Goal: Information Seeking & Learning: Check status

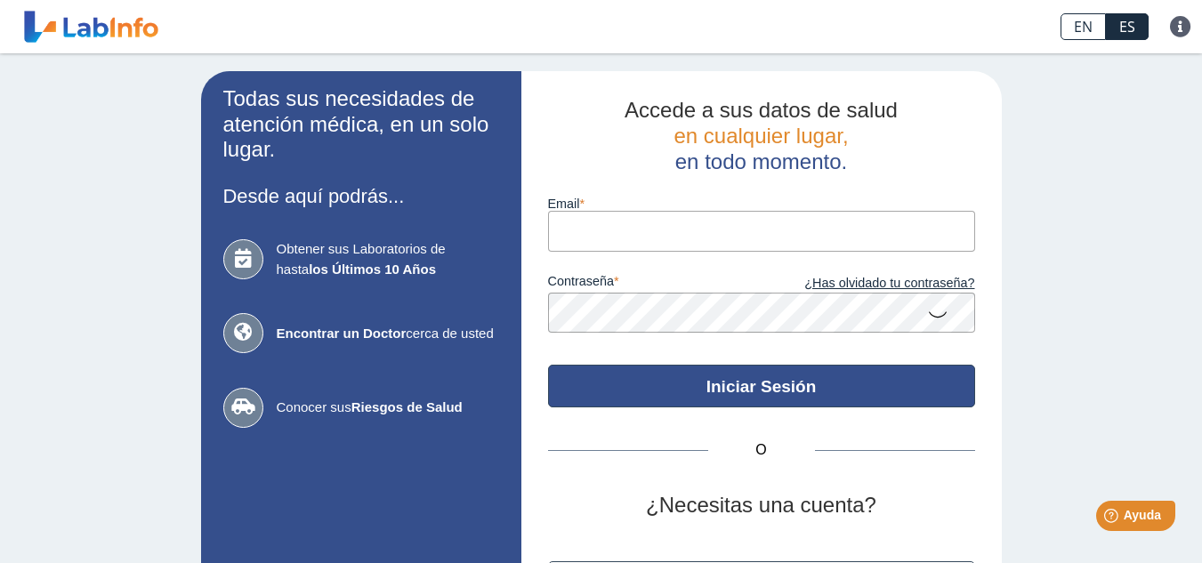
type input "[EMAIL_ADDRESS][DOMAIN_NAME]"
click at [769, 394] on button "Iniciar Sesión" at bounding box center [761, 386] width 427 height 43
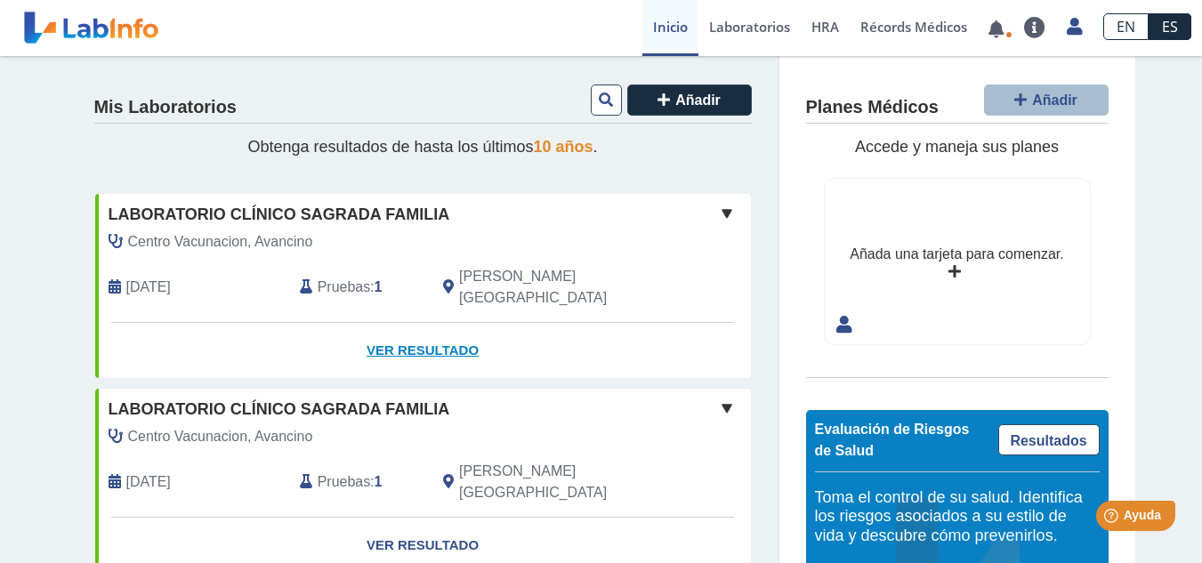
click at [430, 327] on link "Ver Resultado" at bounding box center [423, 351] width 656 height 56
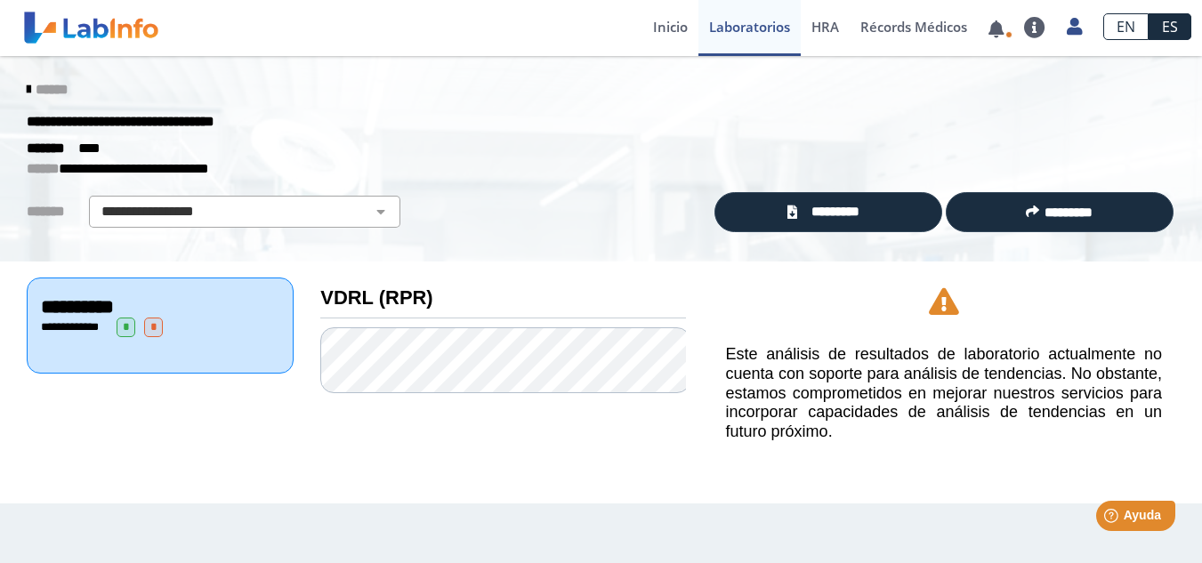
click at [30, 93] on icon at bounding box center [29, 90] width 4 height 14
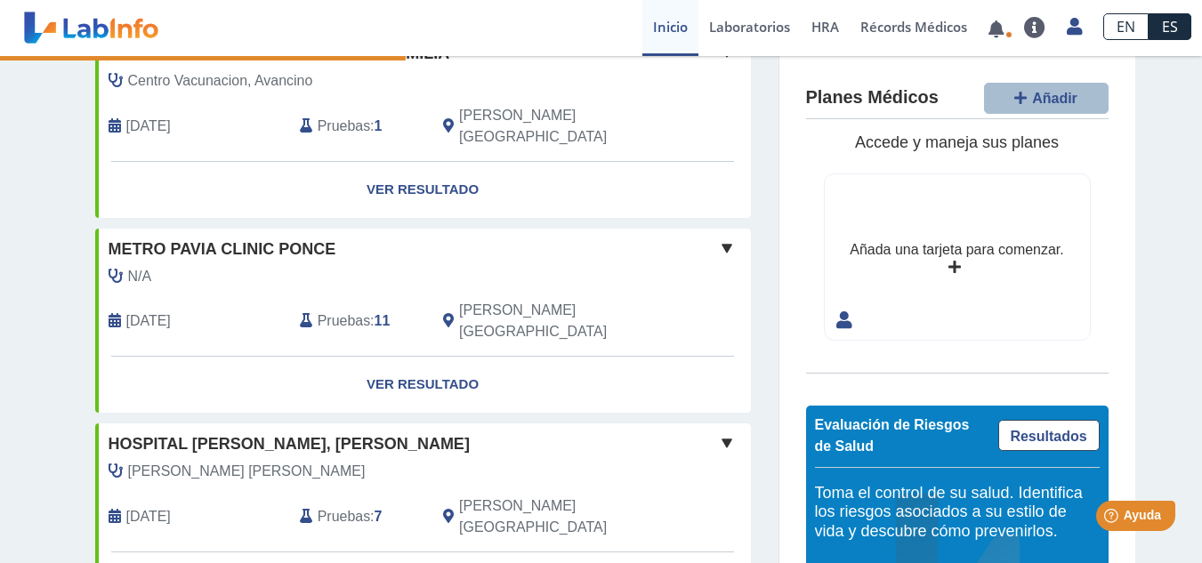
scroll to position [167, 0]
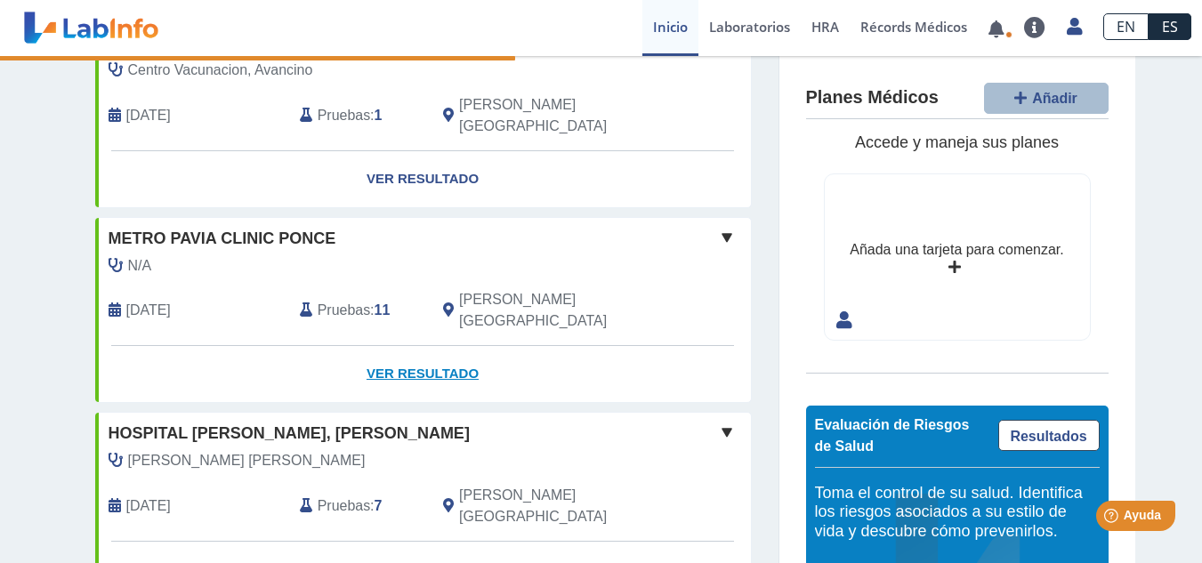
click at [462, 346] on link "Ver Resultado" at bounding box center [423, 374] width 656 height 56
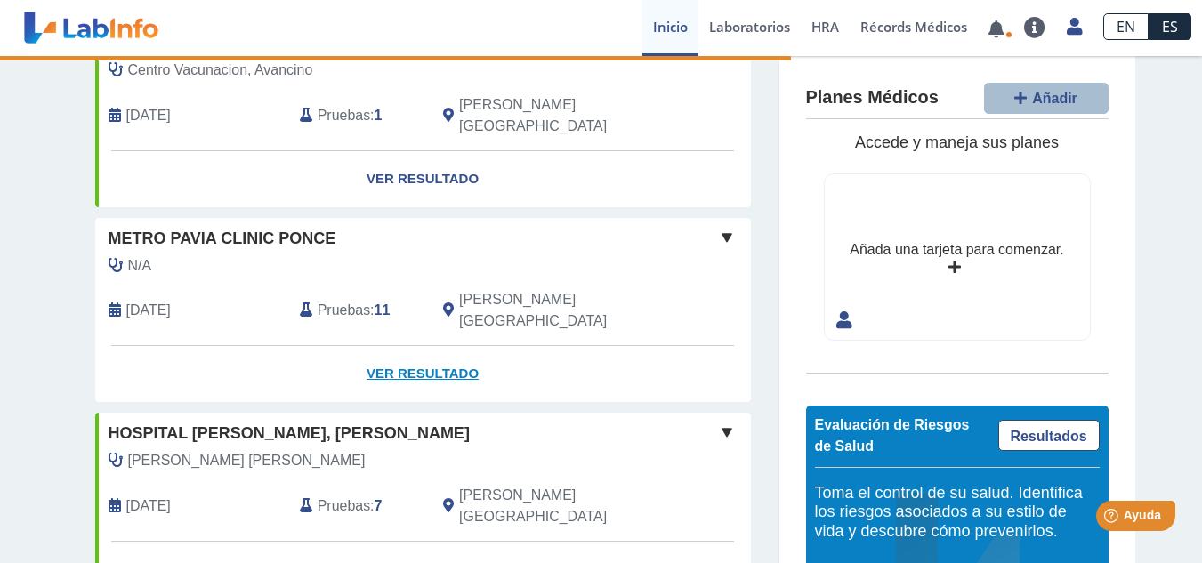
click at [438, 346] on link "Ver Resultado" at bounding box center [423, 374] width 656 height 56
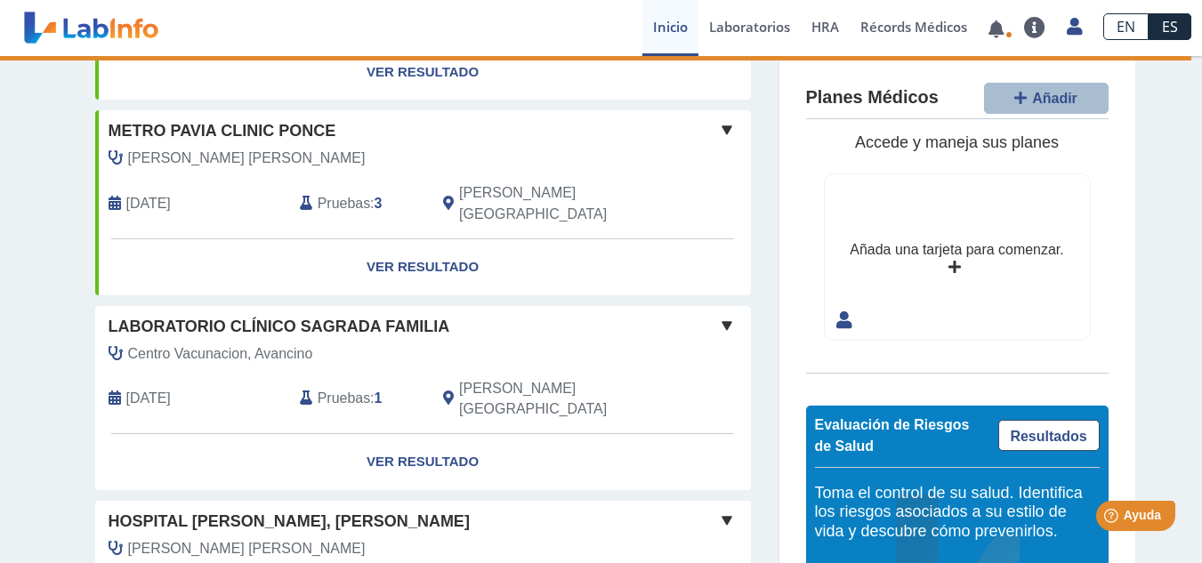
scroll to position [897, 0]
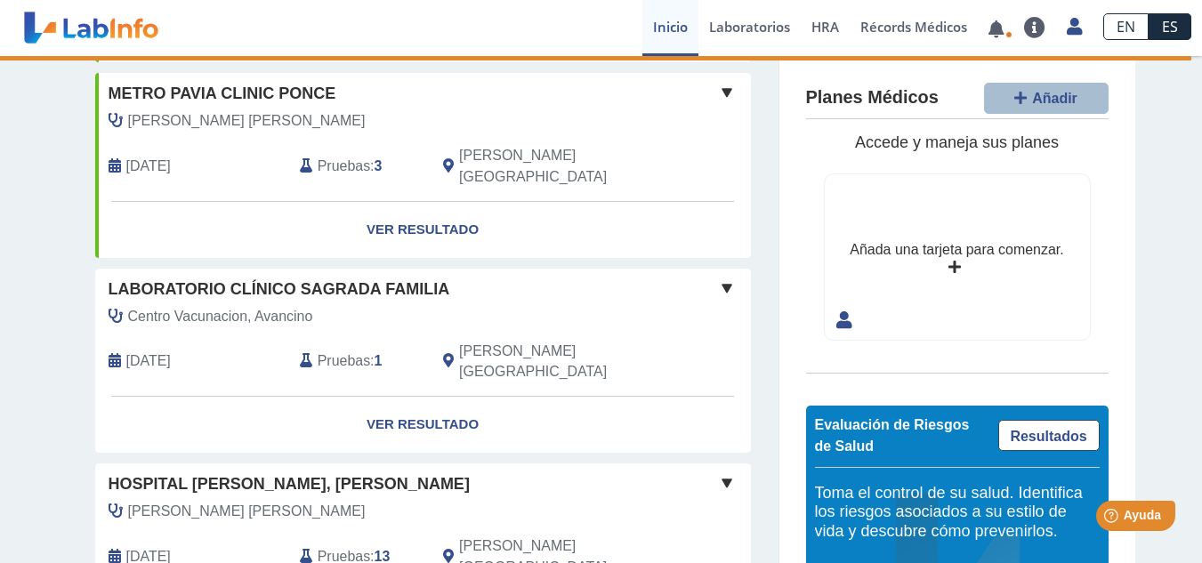
drag, startPoint x: 1197, startPoint y: 424, endPoint x: 119, endPoint y: 6, distance: 1155.8
click at [721, 473] on span at bounding box center [726, 483] width 21 height 21
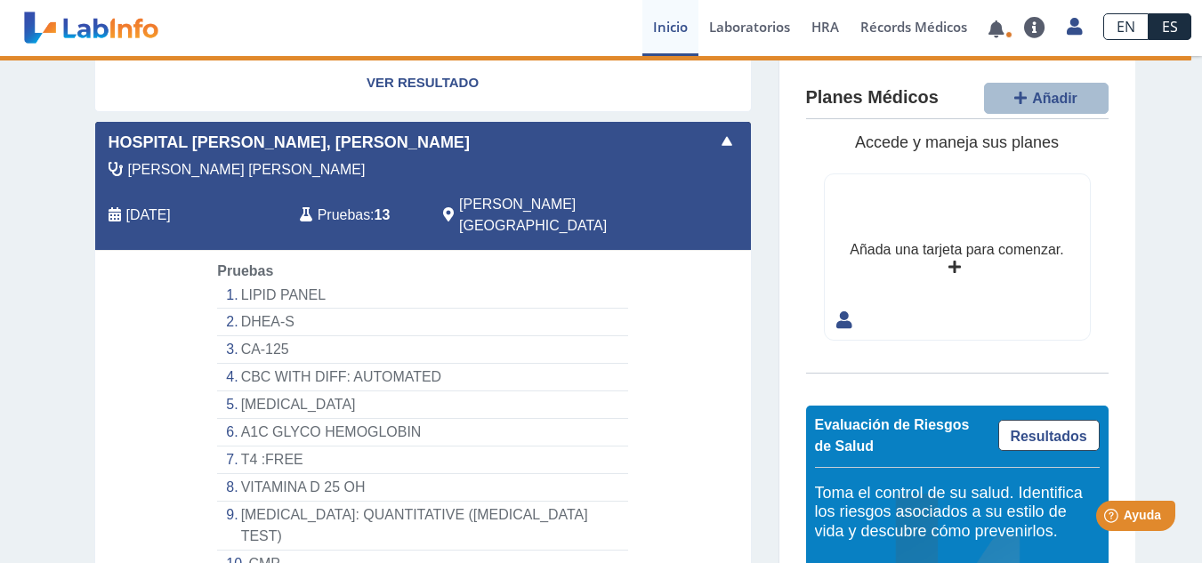
scroll to position [1242, 0]
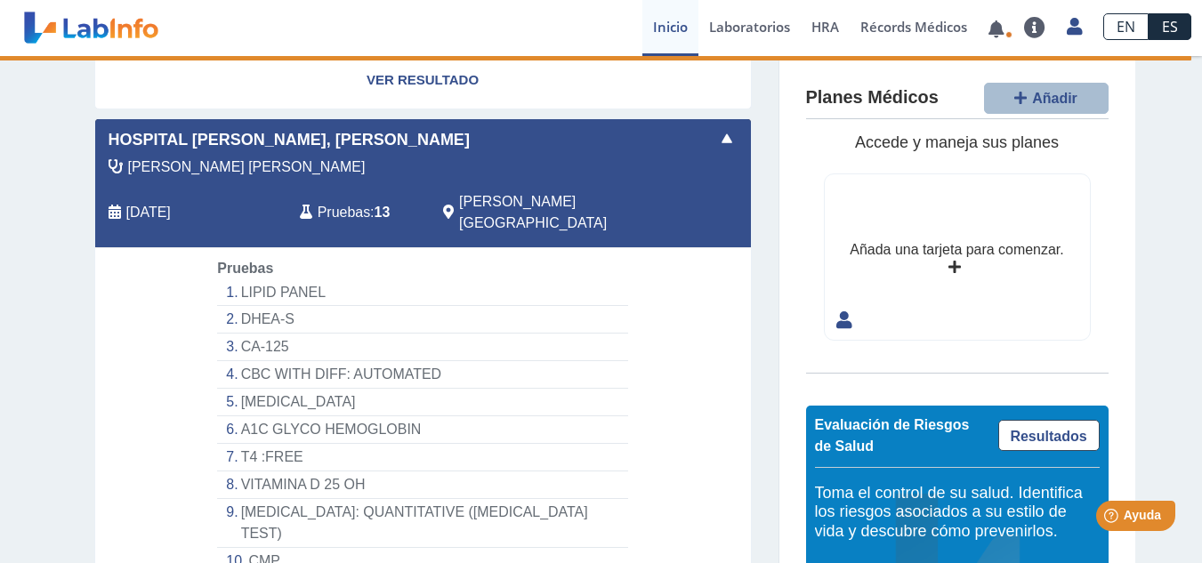
click at [307, 499] on li "RPR TEST: QUANTITATIVE (SYPHILIS TEST)" at bounding box center [422, 523] width 410 height 49
